Goal: Task Accomplishment & Management: Complete application form

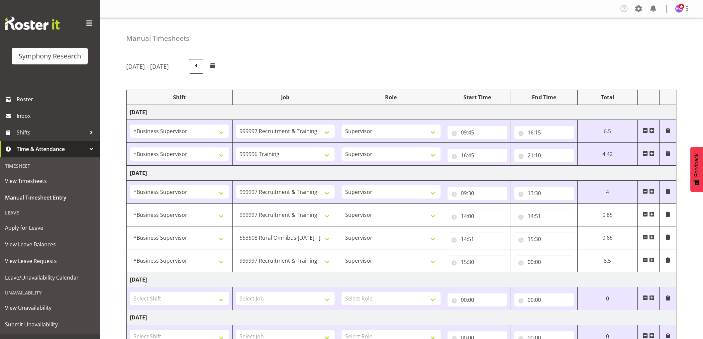
select select "1607"
select select "2379"
select select "1607"
select select "757"
select select "1607"
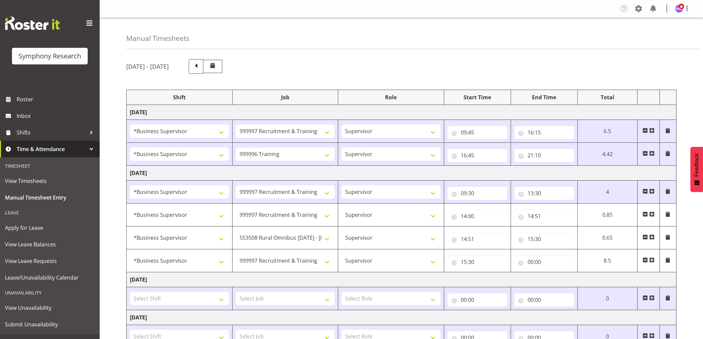
select select "2379"
select select "1607"
select select "2379"
select select "1607"
select select "10536"
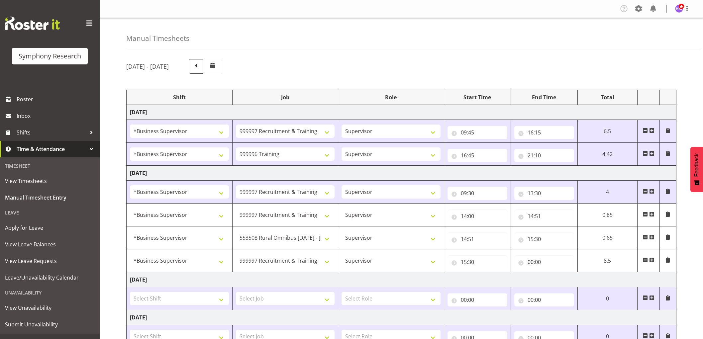
select select "1607"
select select "2379"
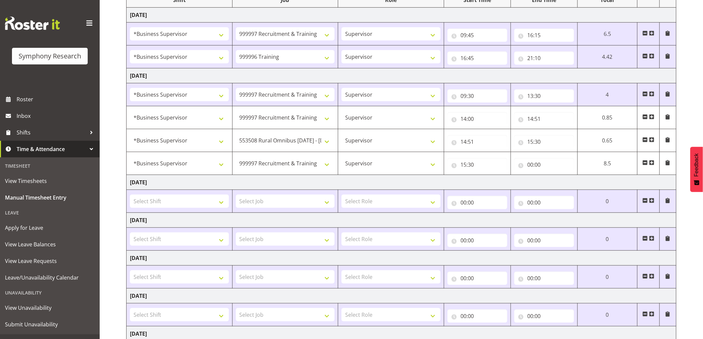
scroll to position [97, 0]
click at [536, 166] on input "00:00" at bounding box center [545, 164] width 60 height 13
click at [559, 184] on select "00 01 02 03 04 05 06 07 08 09 10 11 12 13 14 15 16 17 18 19 20 21 22 23" at bounding box center [560, 182] width 15 height 13
select select "17"
click at [553, 176] on select "00 01 02 03 04 05 06 07 08 09 10 11 12 13 14 15 16 17 18 19 20 21 22 23" at bounding box center [560, 182] width 15 height 13
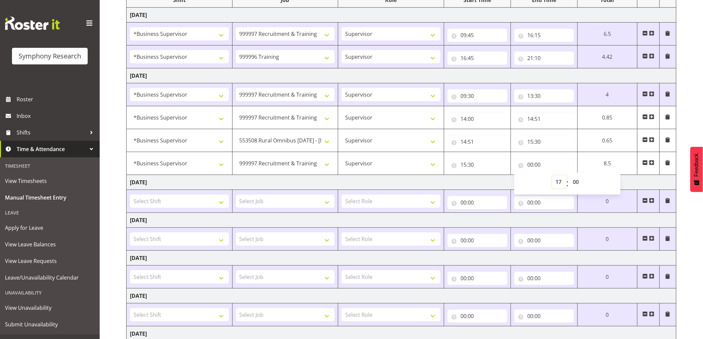
type input "17:00"
click at [560, 183] on select "00 01 02 03 04 05 06 07 08 09 10 11 12 13 14 15 16 17 18 19 20 21 22 23" at bounding box center [560, 182] width 15 height 13
select select "16"
click at [553, 176] on select "00 01 02 03 04 05 06 07 08 09 10 11 12 13 14 15 16 17 18 19 20 21 22 23" at bounding box center [560, 182] width 15 height 13
type input "16:00"
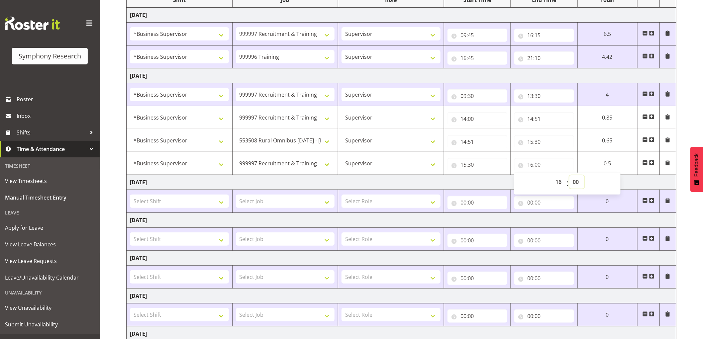
click at [580, 180] on select "00 01 02 03 04 05 06 07 08 09 10 11 12 13 14 15 16 17 18 19 20 21 22 23 24 25 2…" at bounding box center [577, 182] width 15 height 13
select select "30"
click at [570, 176] on select "00 01 02 03 04 05 06 07 08 09 10 11 12 13 14 15 16 17 18 19 20 21 22 23 24 25 2…" at bounding box center [577, 182] width 15 height 13
type input "16:30"
drag, startPoint x: 459, startPoint y: 179, endPoint x: 464, endPoint y: 179, distance: 5.0
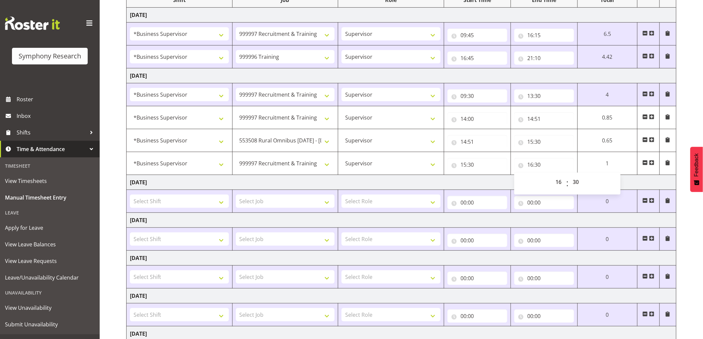
click at [464, 179] on td "[DATE]" at bounding box center [402, 182] width 550 height 15
click at [654, 162] on span at bounding box center [652, 162] width 5 height 5
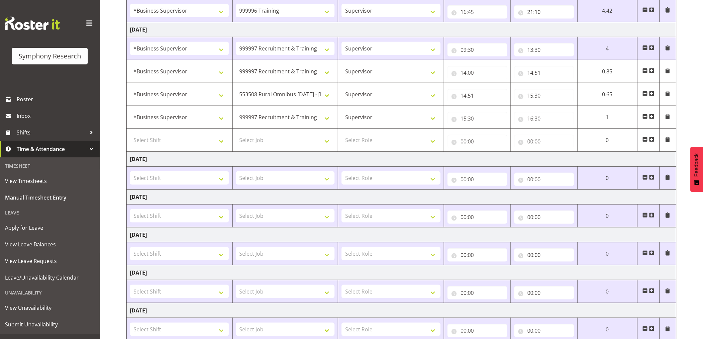
scroll to position [189, 0]
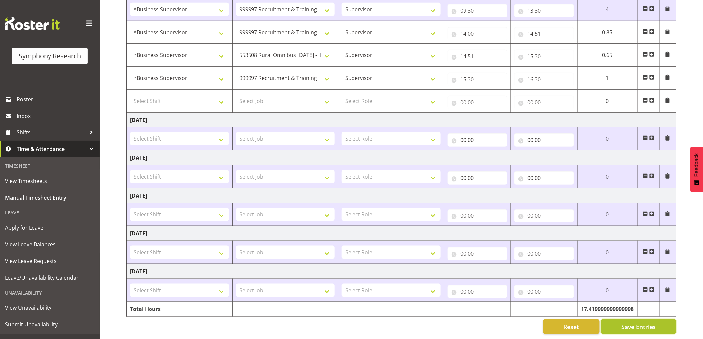
click at [641, 323] on span "Save Entries" at bounding box center [639, 327] width 35 height 9
type input "14:00"
type input "14:51"
select select "10536"
type input "14:51"
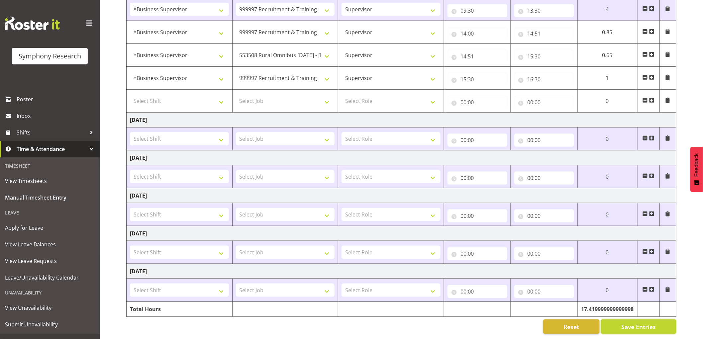
type input "15:30"
select select "2379"
type input "15:30"
type input "16:30"
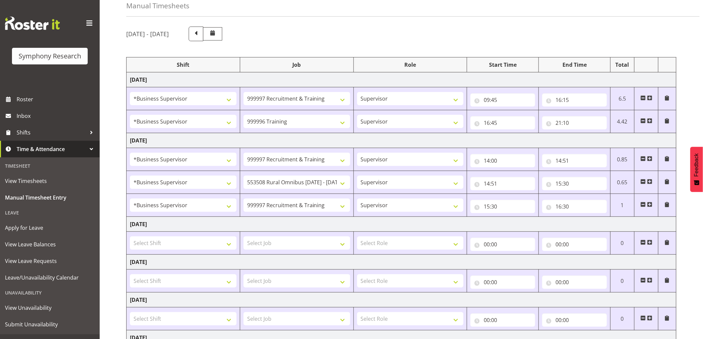
scroll to position [32, 0]
click at [651, 204] on span at bounding box center [650, 204] width 5 height 5
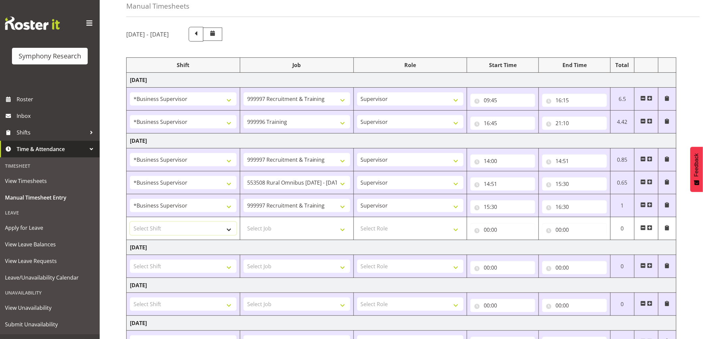
click at [189, 226] on select "Select Shift !!Project Briefing (Job to be assigned) !!Weekend Residential (Ros…" at bounding box center [183, 228] width 107 height 13
select select "1607"
click at [130, 222] on select "Select Shift !!Project Briefing (Job to be assigned) !!Weekend Residential (Ros…" at bounding box center [183, 228] width 107 height 13
click at [297, 231] on select "Select Job 550060 IF Admin 553492 World Poll Aus Wave 2 Main 2025 553493 World …" at bounding box center [297, 228] width 107 height 13
select select "2379"
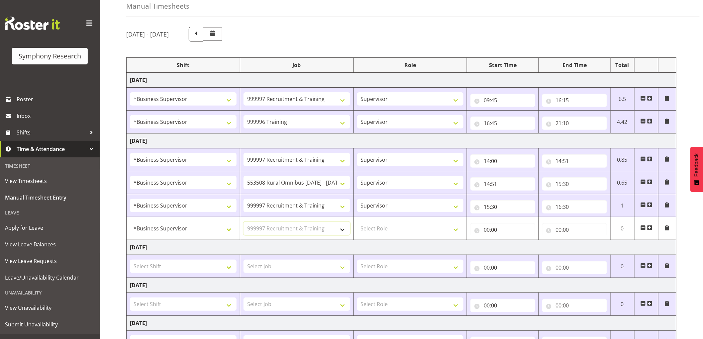
click at [244, 222] on select "Select Job 550060 IF Admin 553492 World Poll Aus Wave 2 Main 2025 553493 World …" at bounding box center [297, 228] width 107 height 13
drag, startPoint x: 395, startPoint y: 226, endPoint x: 392, endPoint y: 234, distance: 8.3
click at [395, 227] on select "Select Role Supervisor Interviewing Briefing" at bounding box center [410, 228] width 107 height 13
select select "45"
click at [357, 222] on select "Select Role Supervisor Interviewing Briefing" at bounding box center [410, 228] width 107 height 13
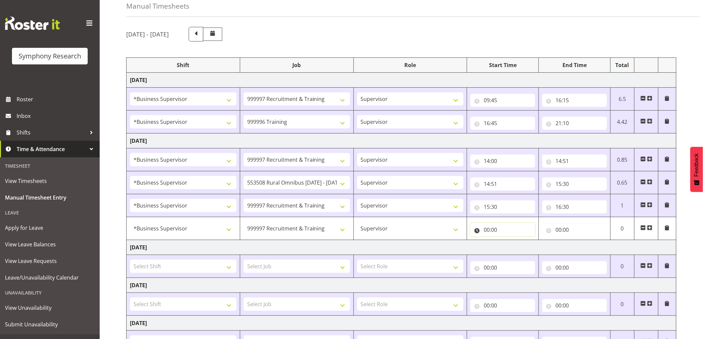
drag, startPoint x: 487, startPoint y: 225, endPoint x: 495, endPoint y: 236, distance: 13.2
click at [488, 227] on input "00:00" at bounding box center [503, 229] width 65 height 13
drag, startPoint x: 512, startPoint y: 247, endPoint x: 506, endPoint y: 248, distance: 6.7
click at [512, 248] on select "00 01 02 03 04 05 06 07 08 09 10 11 12 13 14 15 16 17 18 19 20 21 22 23" at bounding box center [516, 247] width 15 height 13
select select "9"
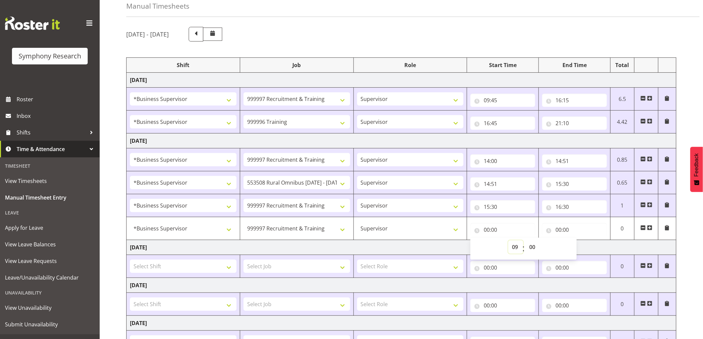
click at [509, 241] on select "00 01 02 03 04 05 06 07 08 09 10 11 12 13 14 15 16 17 18 19 20 21 22 23" at bounding box center [516, 247] width 15 height 13
type input "09:00"
click at [540, 247] on select "00 01 02 03 04 05 06 07 08 09 10 11 12 13 14 15 16 17 18 19 20 21 22 23 24 25 2…" at bounding box center [533, 247] width 15 height 13
select select "30"
click at [526, 241] on select "00 01 02 03 04 05 06 07 08 09 10 11 12 13 14 15 16 17 18 19 20 21 22 23 24 25 2…" at bounding box center [533, 247] width 15 height 13
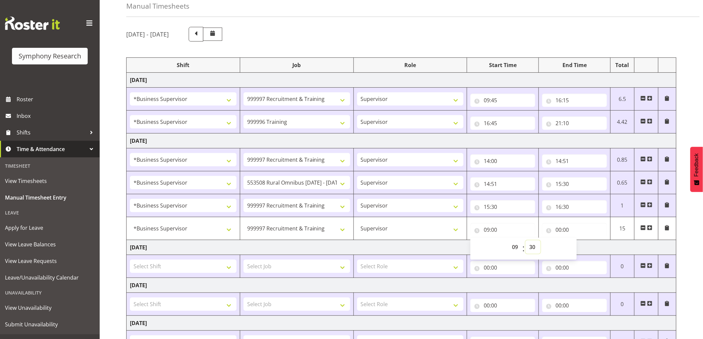
type input "09:30"
click at [559, 231] on input "00:00" at bounding box center [575, 229] width 65 height 13
click at [584, 248] on select "00 01 02 03 04 05 06 07 08 09 10 11 12 13 14 15 16 17 18 19 20 21 22 23" at bounding box center [587, 247] width 15 height 13
select select "13"
click at [614, 247] on div "00 01 02 03 04 05 06 07 08 09 10 11 12 13 14 15 16 17 18 19 20 21 22 23 : 00 01…" at bounding box center [596, 249] width 106 height 17
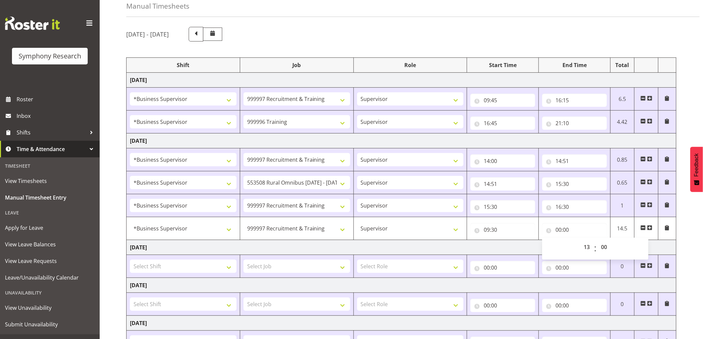
type input "13:00"
click at [606, 247] on select "00 01 02 03 04 05 06 07 08 09 10 11 12 13 14 15 16 17 18 19 20 21 22 23 24 25 2…" at bounding box center [605, 247] width 15 height 13
select select "30"
click at [598, 241] on select "00 01 02 03 04 05 06 07 08 09 10 11 12 13 14 15 16 17 18 19 20 21 22 23 24 25 2…" at bounding box center [605, 247] width 15 height 13
type input "13:30"
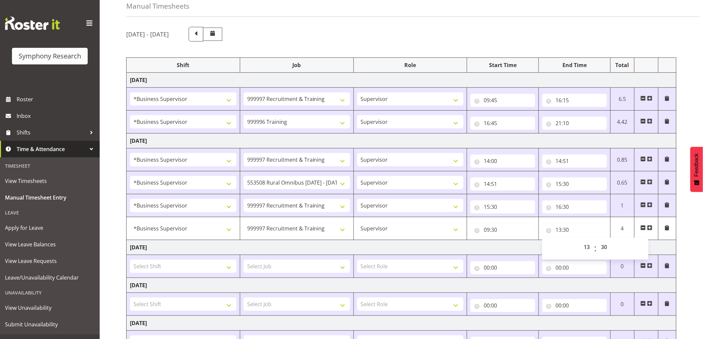
click at [459, 246] on td "[DATE]" at bounding box center [402, 247] width 550 height 15
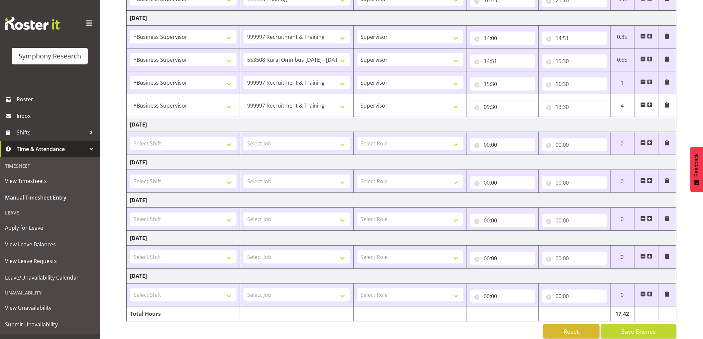
scroll to position [166, 0]
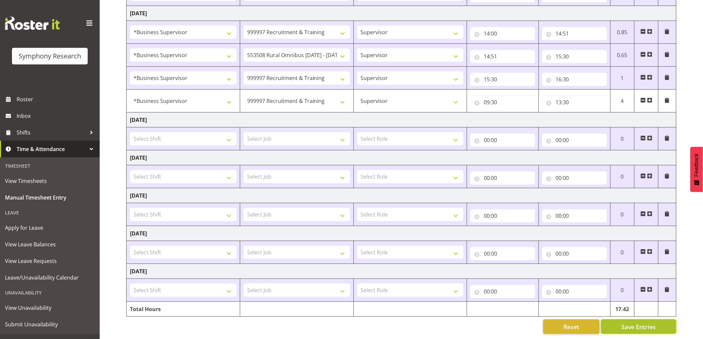
click at [638, 320] on button "Save Entries" at bounding box center [638, 327] width 75 height 15
